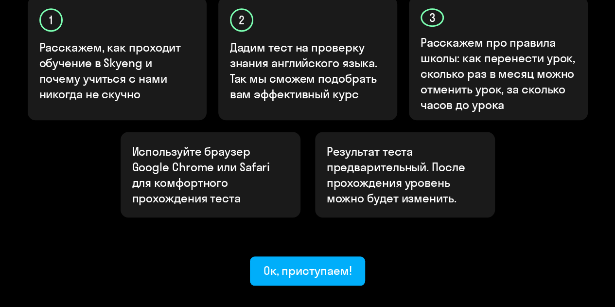
scroll to position [395, 0]
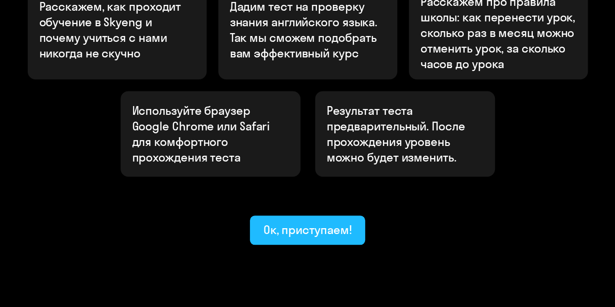
click at [290, 222] on div "Ок, приступаем!" at bounding box center [308, 230] width 88 height 16
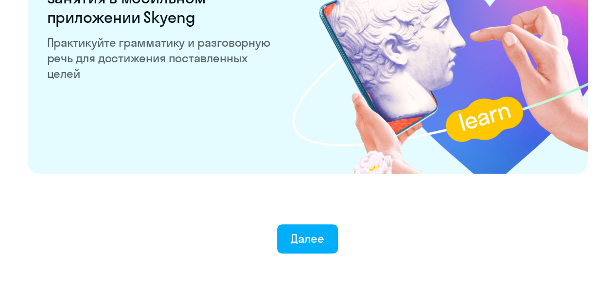
scroll to position [1947, 0]
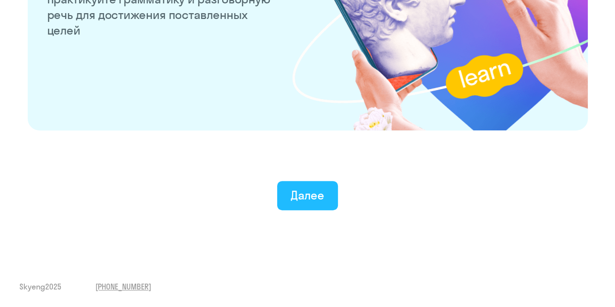
click at [308, 197] on div "Далее" at bounding box center [308, 195] width 34 height 16
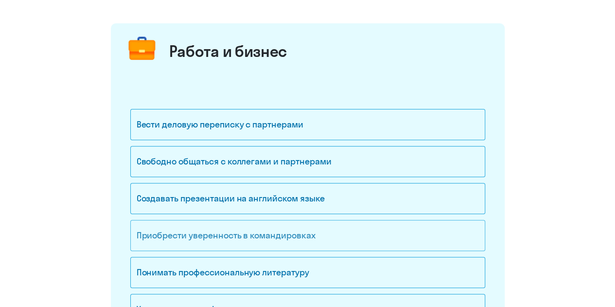
scroll to position [146, 0]
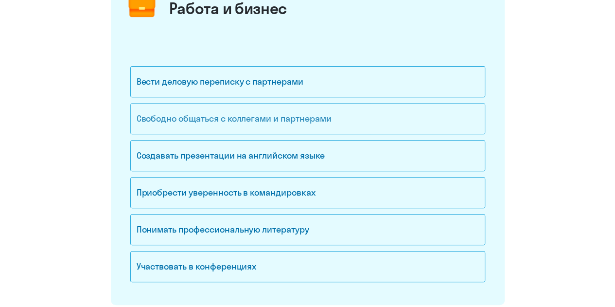
click at [362, 124] on div "Свободно общаться с коллегами и партнерами" at bounding box center [307, 118] width 355 height 31
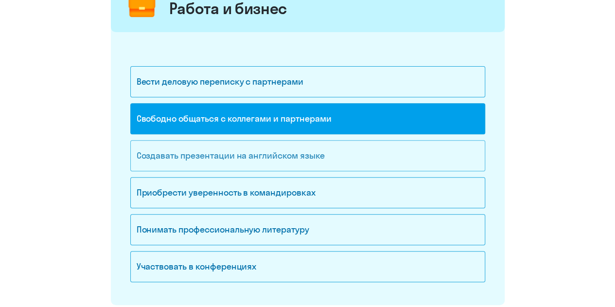
click at [361, 148] on div "Создавать презентации на английском языке" at bounding box center [307, 155] width 355 height 31
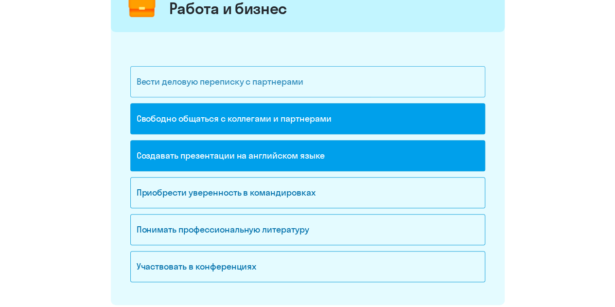
click at [349, 80] on div "Вести деловую переписку с партнерами" at bounding box center [307, 81] width 355 height 31
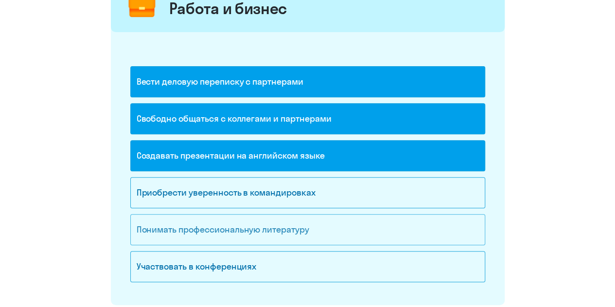
click at [341, 227] on div "Понимать профессиональную литературу" at bounding box center [307, 229] width 355 height 31
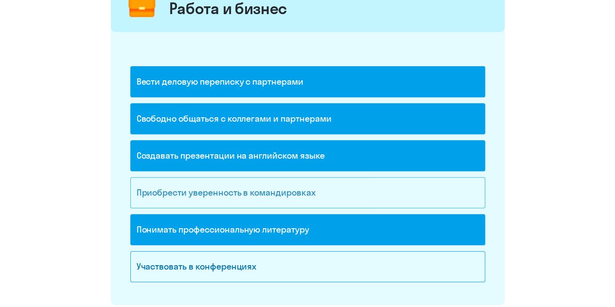
click at [336, 192] on div "Приобрести уверенность в командировках" at bounding box center [307, 192] width 355 height 31
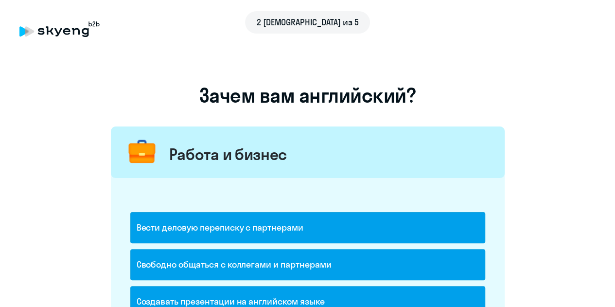
scroll to position [340, 0]
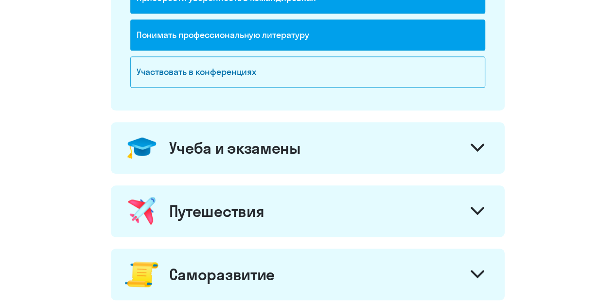
click at [416, 152] on div "Учеба и экзамены" at bounding box center [308, 148] width 394 height 52
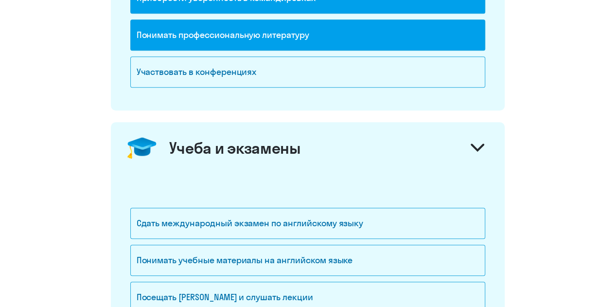
click at [412, 155] on div "Учеба и экзамены" at bounding box center [308, 148] width 394 height 52
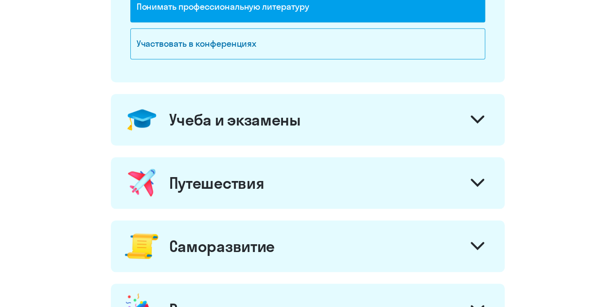
scroll to position [389, 0]
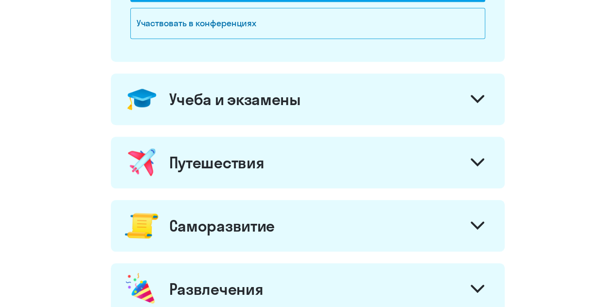
click at [347, 177] on div "Путешествия" at bounding box center [308, 163] width 394 height 52
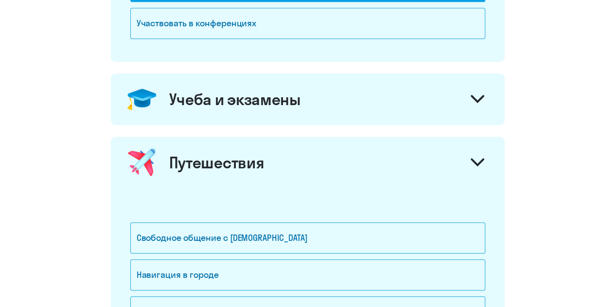
click at [356, 163] on div "Путешествия" at bounding box center [308, 163] width 394 height 52
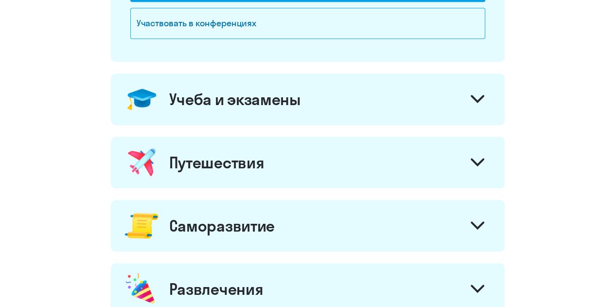
click at [320, 219] on div "Саморазвитие" at bounding box center [308, 226] width 394 height 52
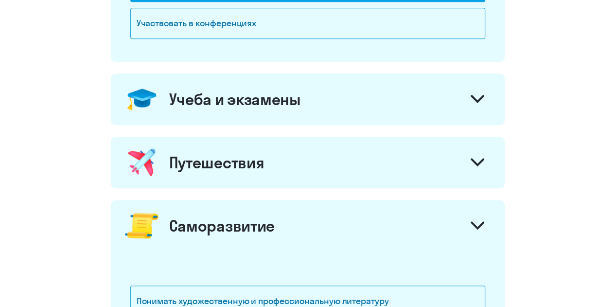
scroll to position [584, 0]
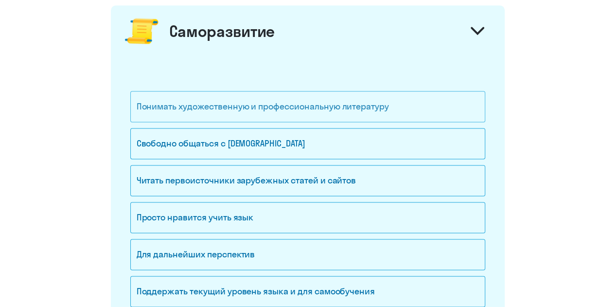
click at [389, 111] on div "Понимать художественную и профессиональную литературу" at bounding box center [307, 106] width 355 height 31
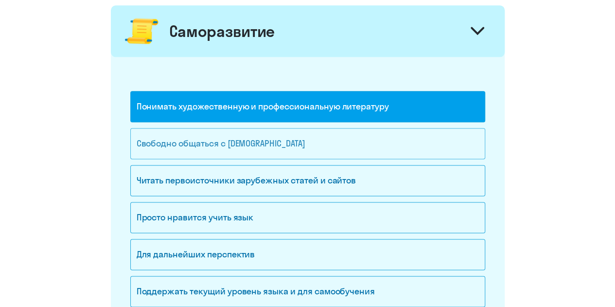
click at [403, 133] on div "Свободно общаться с [DEMOGRAPHIC_DATA]" at bounding box center [307, 143] width 355 height 31
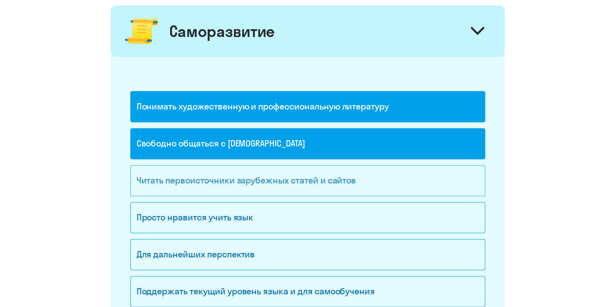
click at [381, 165] on div "Читать первоисточники зарубежных статей и сайтов" at bounding box center [307, 180] width 355 height 31
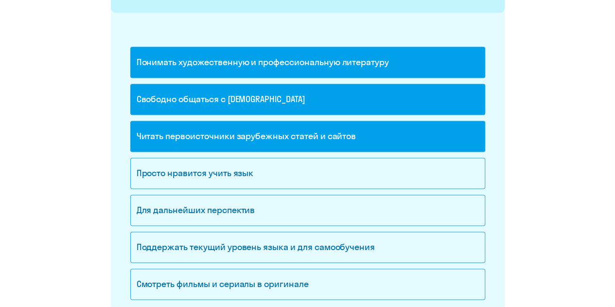
scroll to position [681, 0]
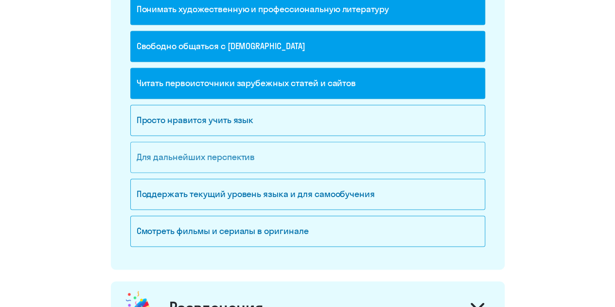
click at [377, 164] on div "Для дальнейших перспектив" at bounding box center [307, 157] width 355 height 31
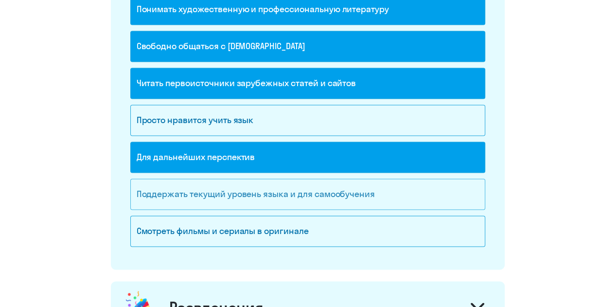
click at [435, 187] on div "Поддержать текущий уровень языка и для cамообучения" at bounding box center [307, 193] width 355 height 31
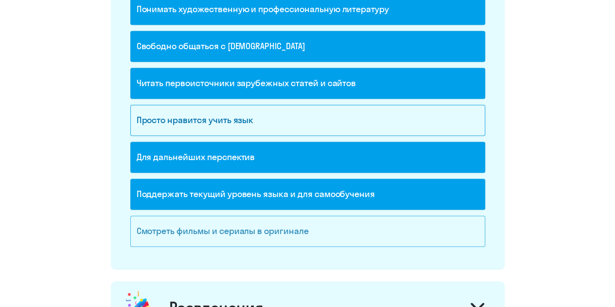
click at [366, 229] on div "Смотреть фильмы и сериалы в оригинале" at bounding box center [307, 230] width 355 height 31
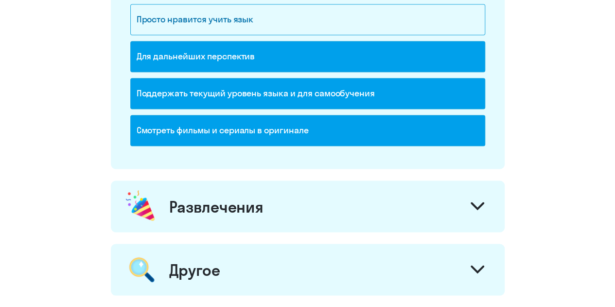
scroll to position [875, 0]
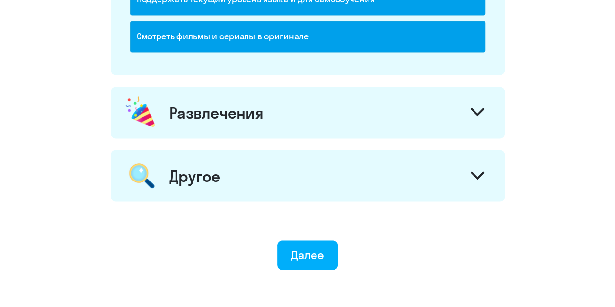
click at [382, 120] on div "Развлечения" at bounding box center [308, 113] width 394 height 52
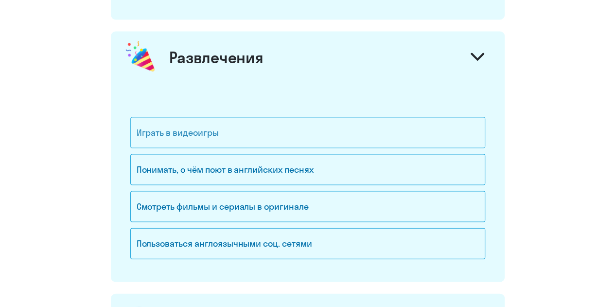
scroll to position [1021, 0]
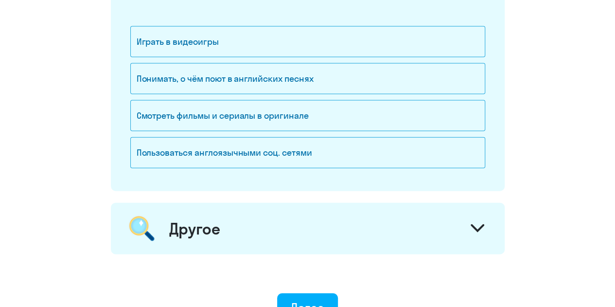
click at [351, 238] on div "Другое" at bounding box center [308, 229] width 394 height 52
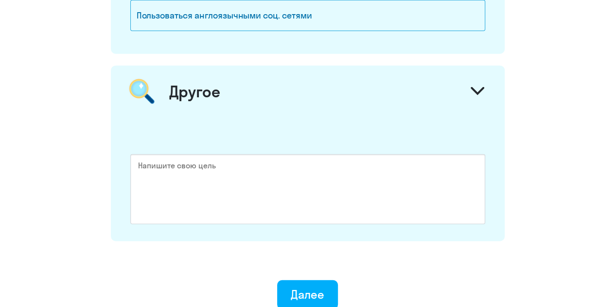
scroll to position [1167, 0]
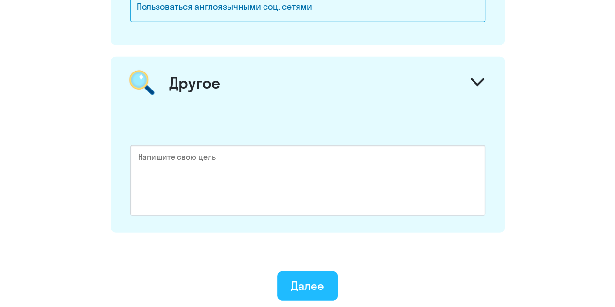
click at [319, 278] on div "Далее" at bounding box center [308, 286] width 34 height 16
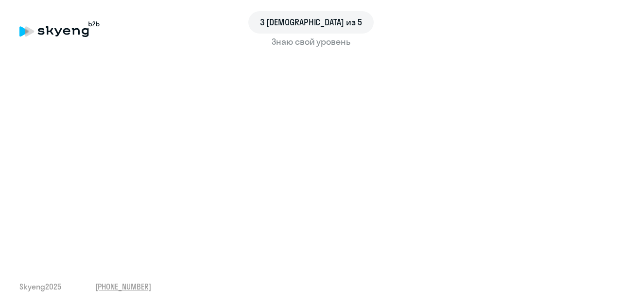
drag, startPoint x: 320, startPoint y: 251, endPoint x: 467, endPoint y: 253, distance: 146.9
click at [467, 253] on div "3 шаг из 5 Знаю свой уровень Skyeng 2025 [PHONE_NUMBER]" at bounding box center [311, 153] width 622 height 307
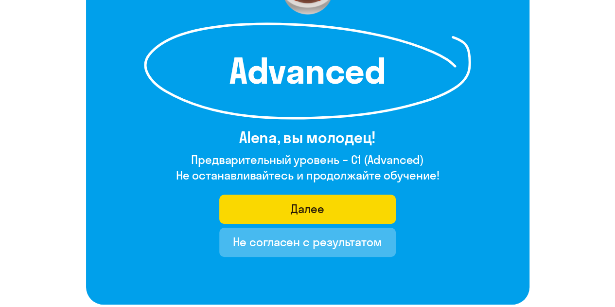
scroll to position [146, 0]
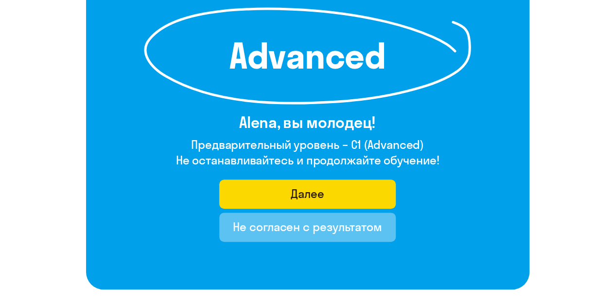
click at [329, 233] on div "Не согласен с результатом" at bounding box center [307, 227] width 149 height 16
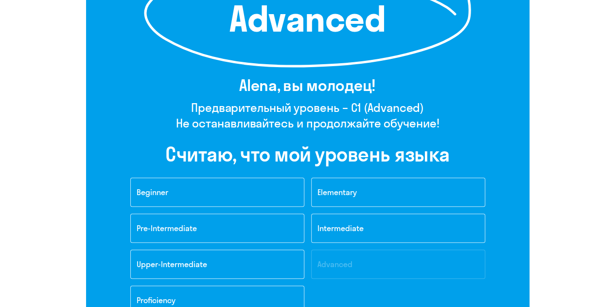
scroll to position [243, 0]
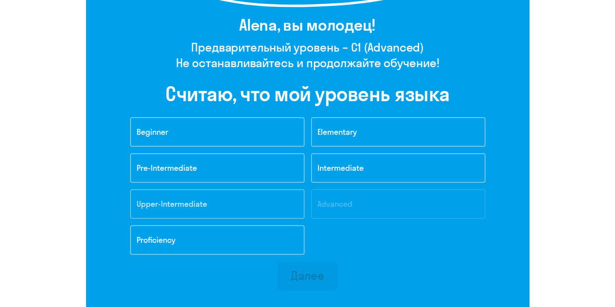
click at [207, 202] on span "Upper-Intermediate" at bounding box center [172, 204] width 71 height 10
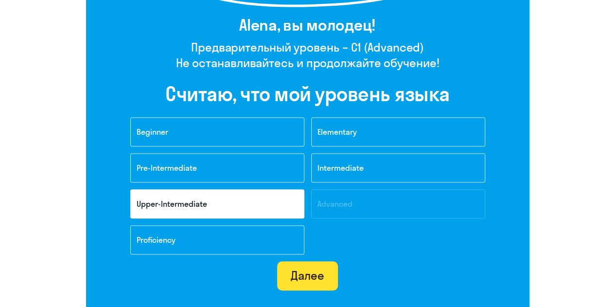
click at [303, 270] on div "Далее" at bounding box center [308, 275] width 34 height 16
click at [315, 277] on div "Далее" at bounding box center [308, 275] width 34 height 16
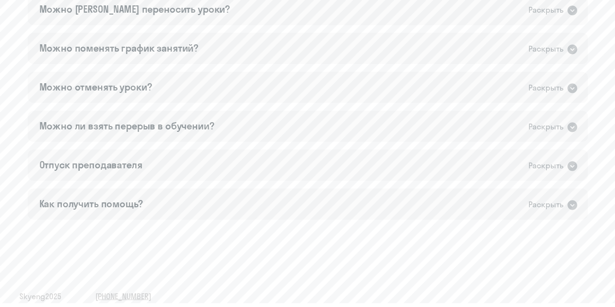
scroll to position [710, 0]
